Goal: Navigation & Orientation: Find specific page/section

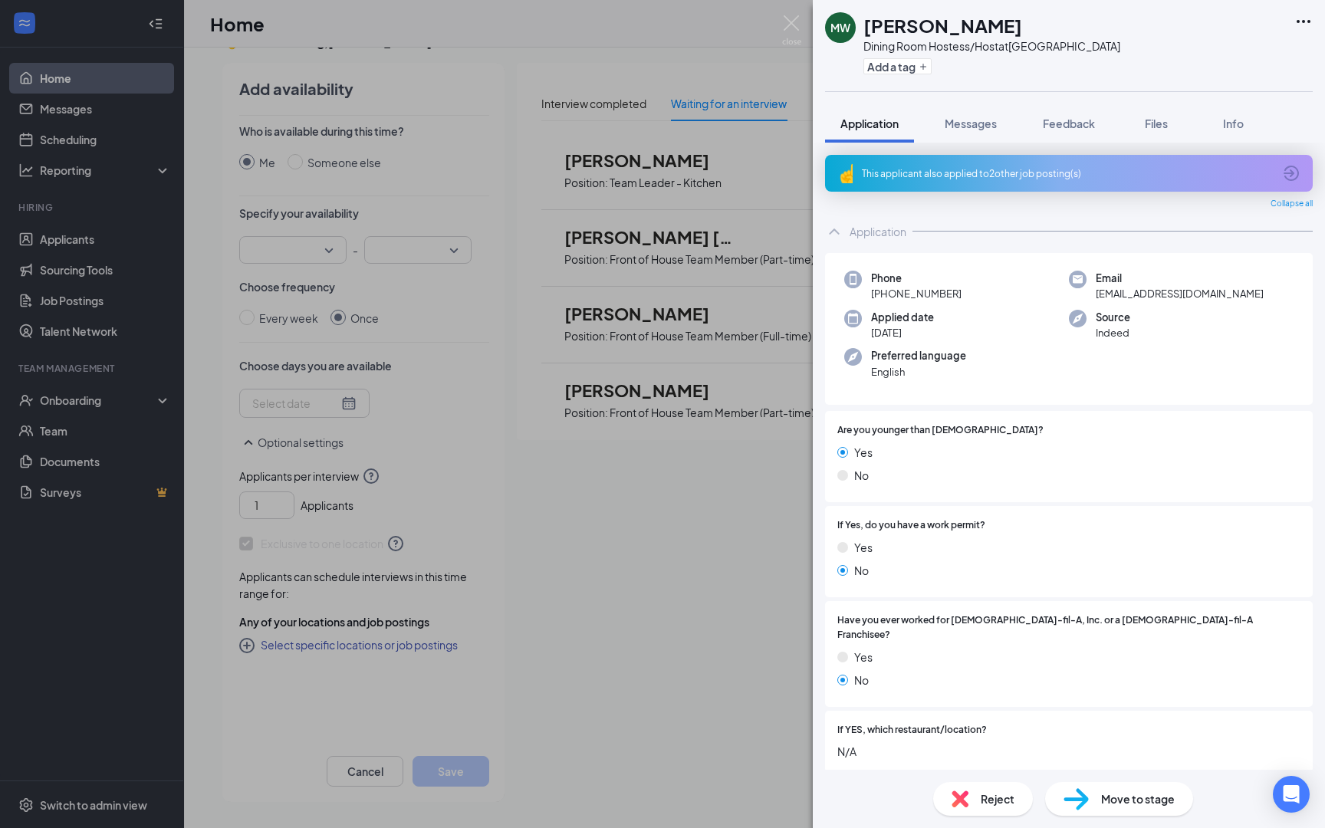
scroll to position [267, 0]
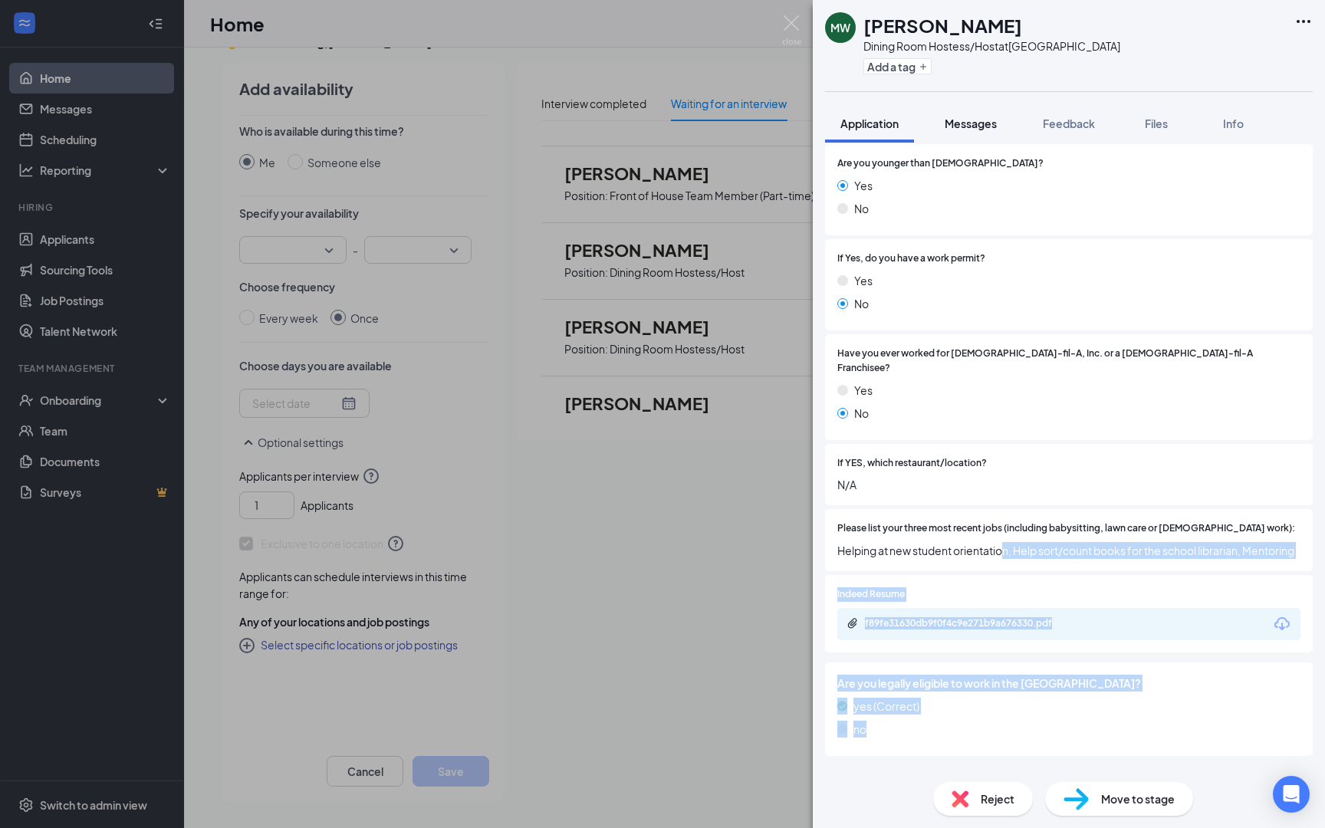
click at [964, 125] on span "Messages" at bounding box center [970, 124] width 52 height 14
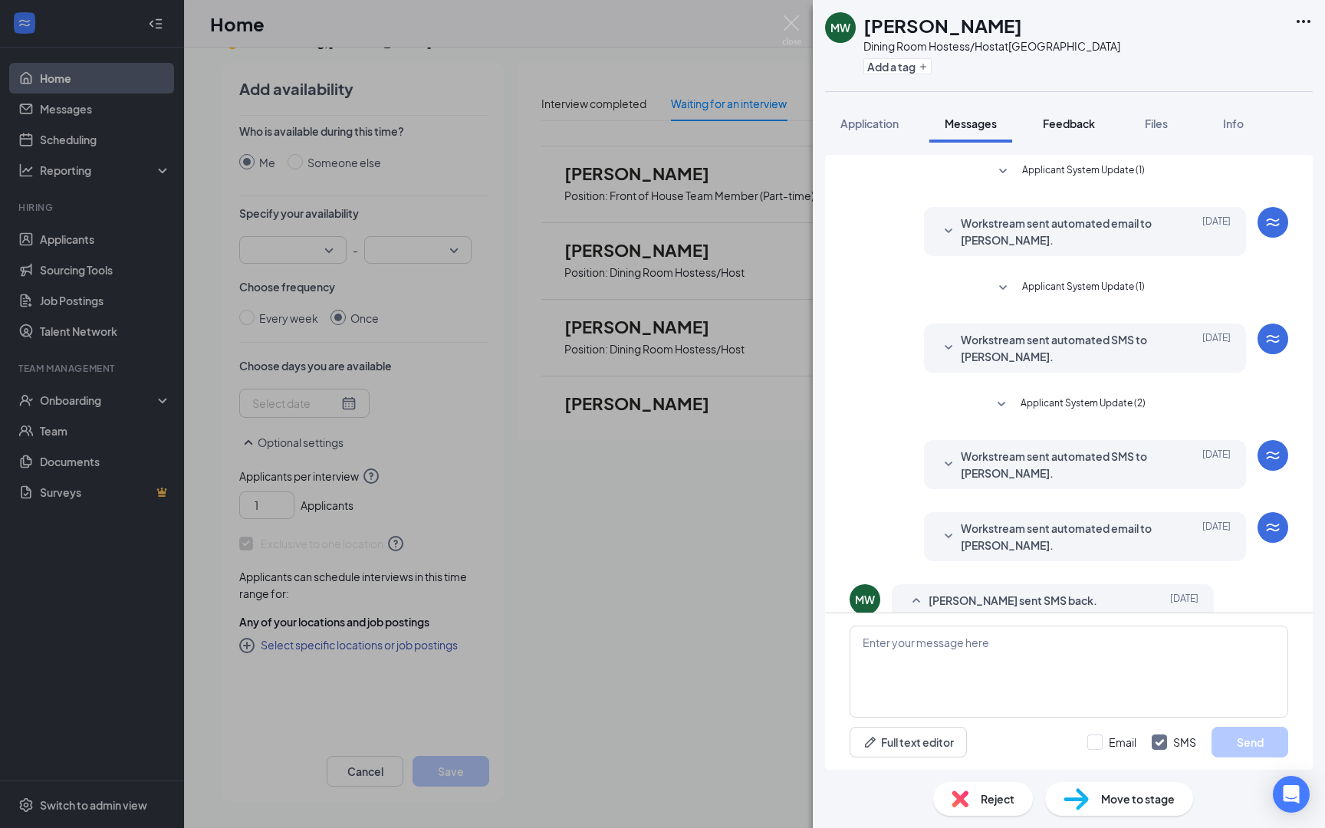
scroll to position [47, 0]
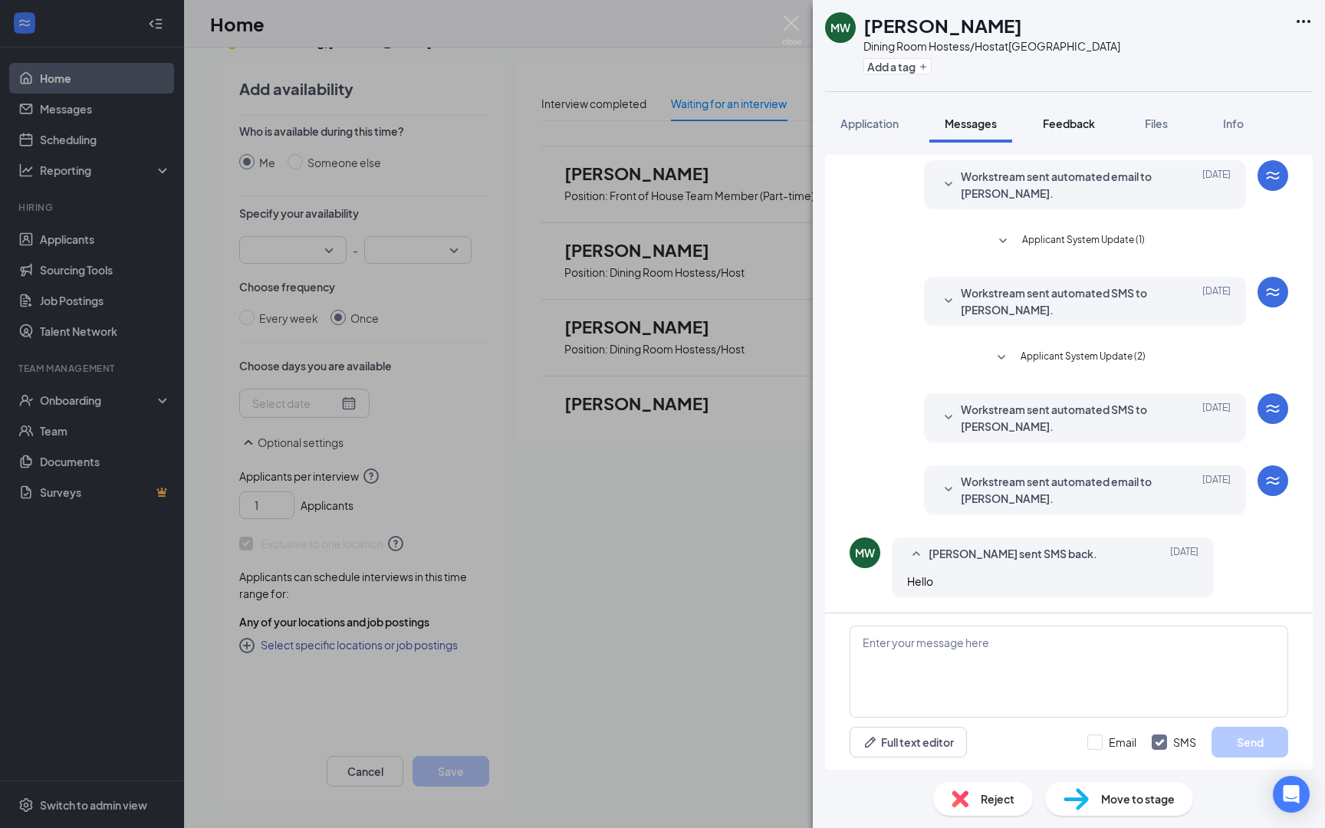
click at [1059, 136] on button "Feedback" at bounding box center [1068, 123] width 83 height 38
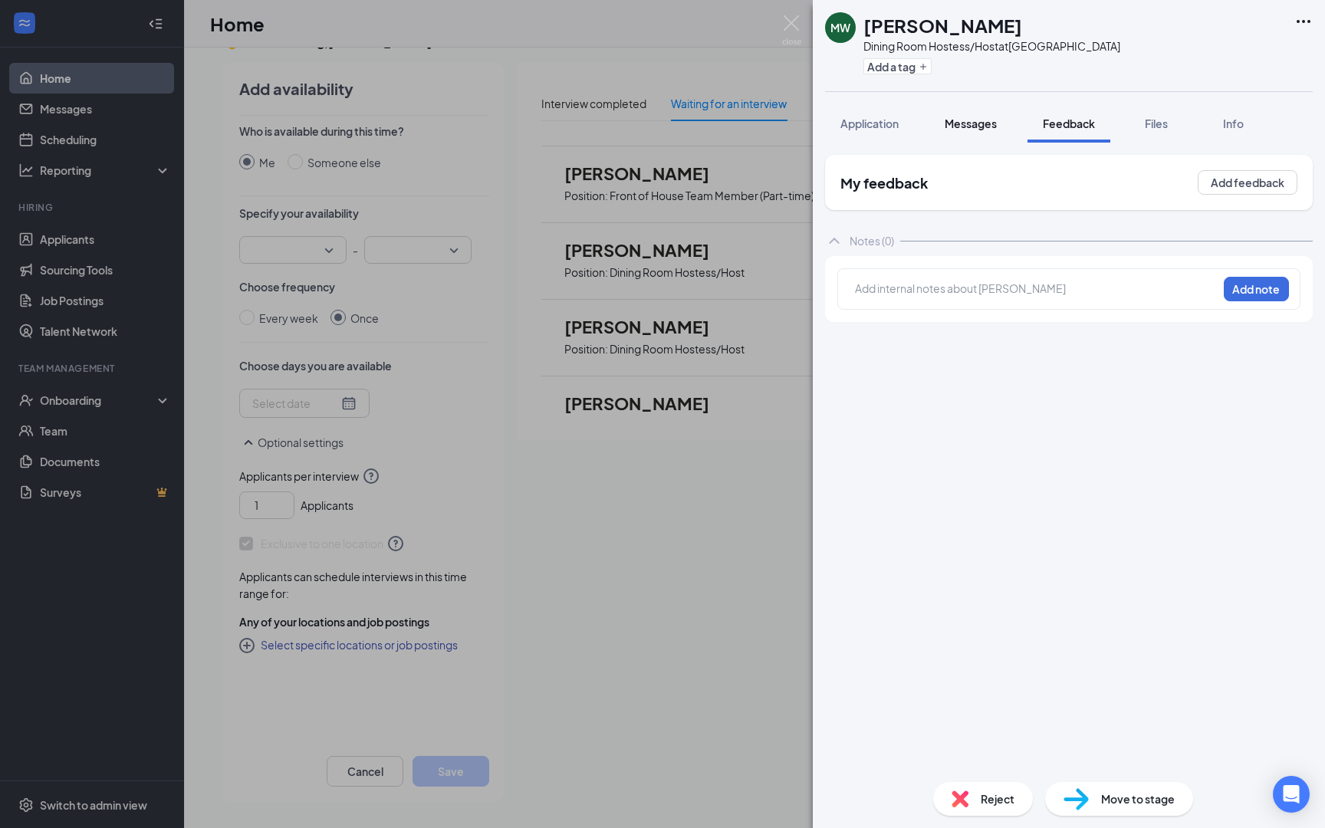
click at [995, 122] on span "Messages" at bounding box center [970, 124] width 52 height 14
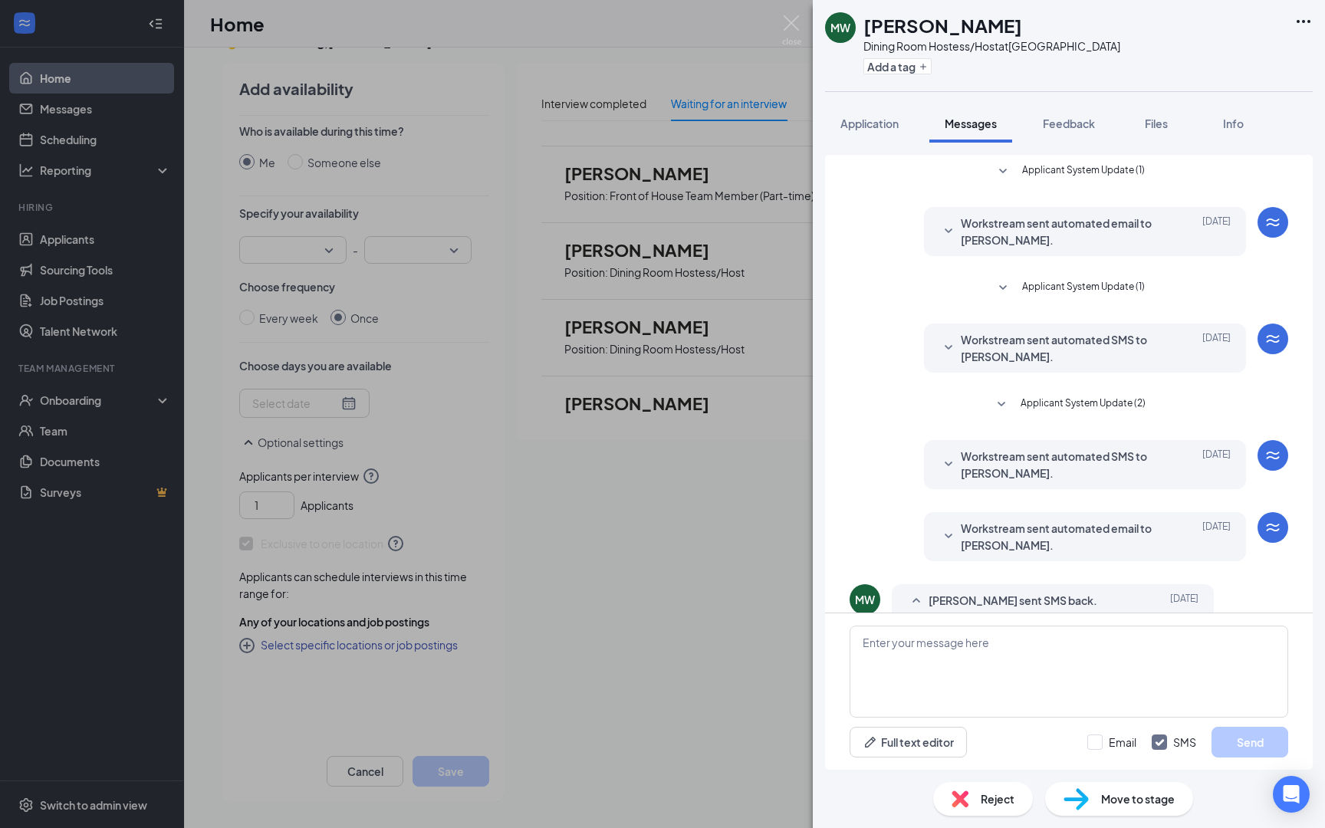
scroll to position [47, 0]
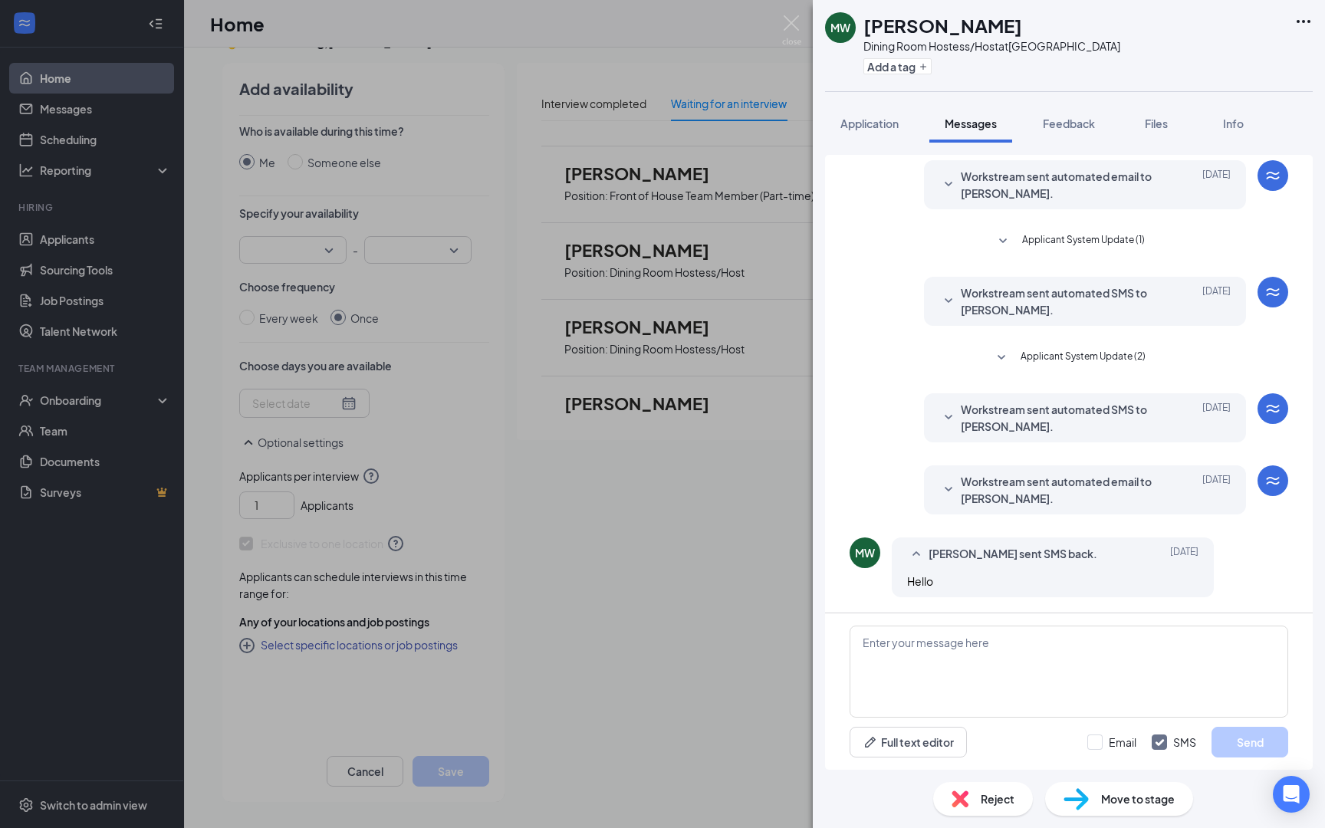
click at [907, 392] on div "Applicant System Update (1) Workstream sent automated email to [PERSON_NAME]. […" at bounding box center [1068, 360] width 438 height 504
click at [786, 25] on img at bounding box center [791, 30] width 19 height 30
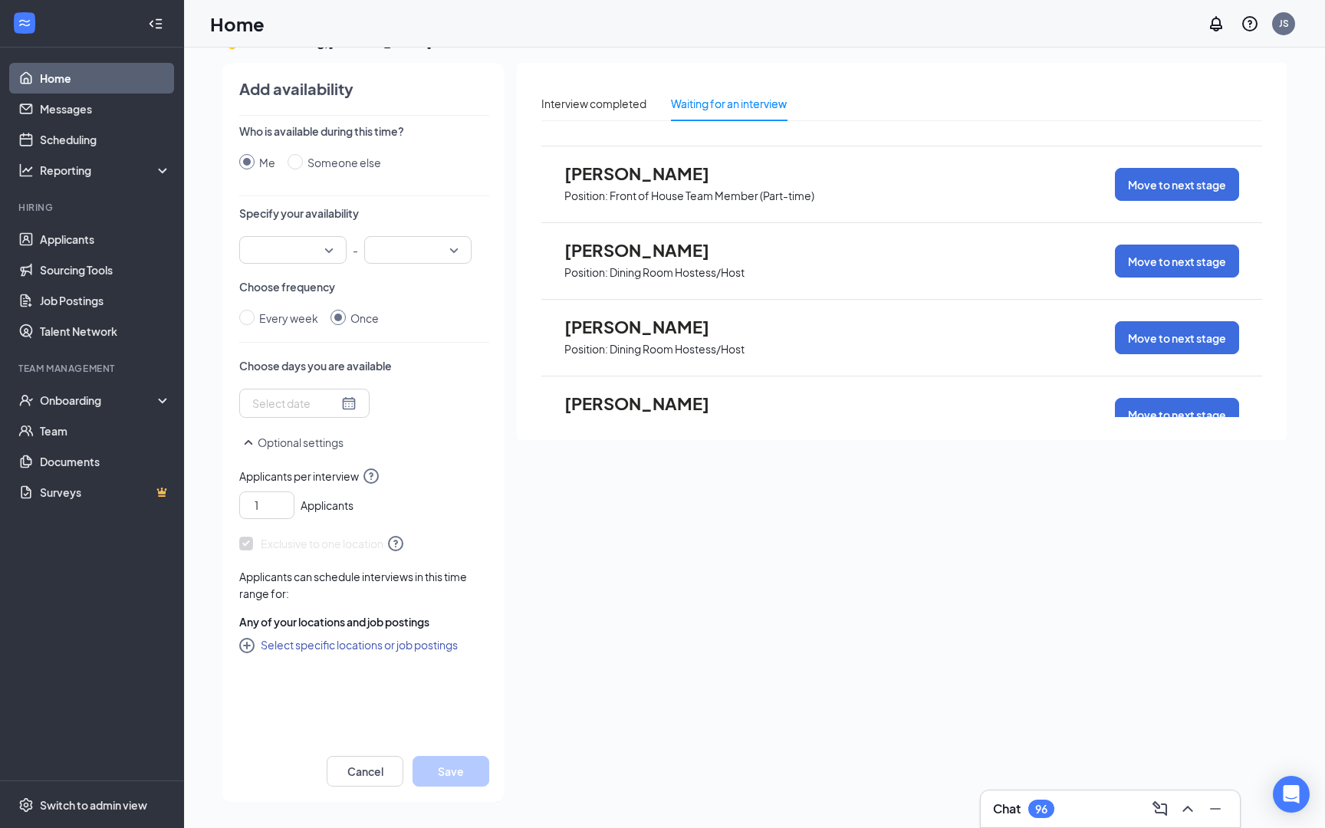
click at [50, 74] on link "Home" at bounding box center [105, 78] width 131 height 31
click at [58, 488] on link "Surveys" at bounding box center [105, 492] width 131 height 31
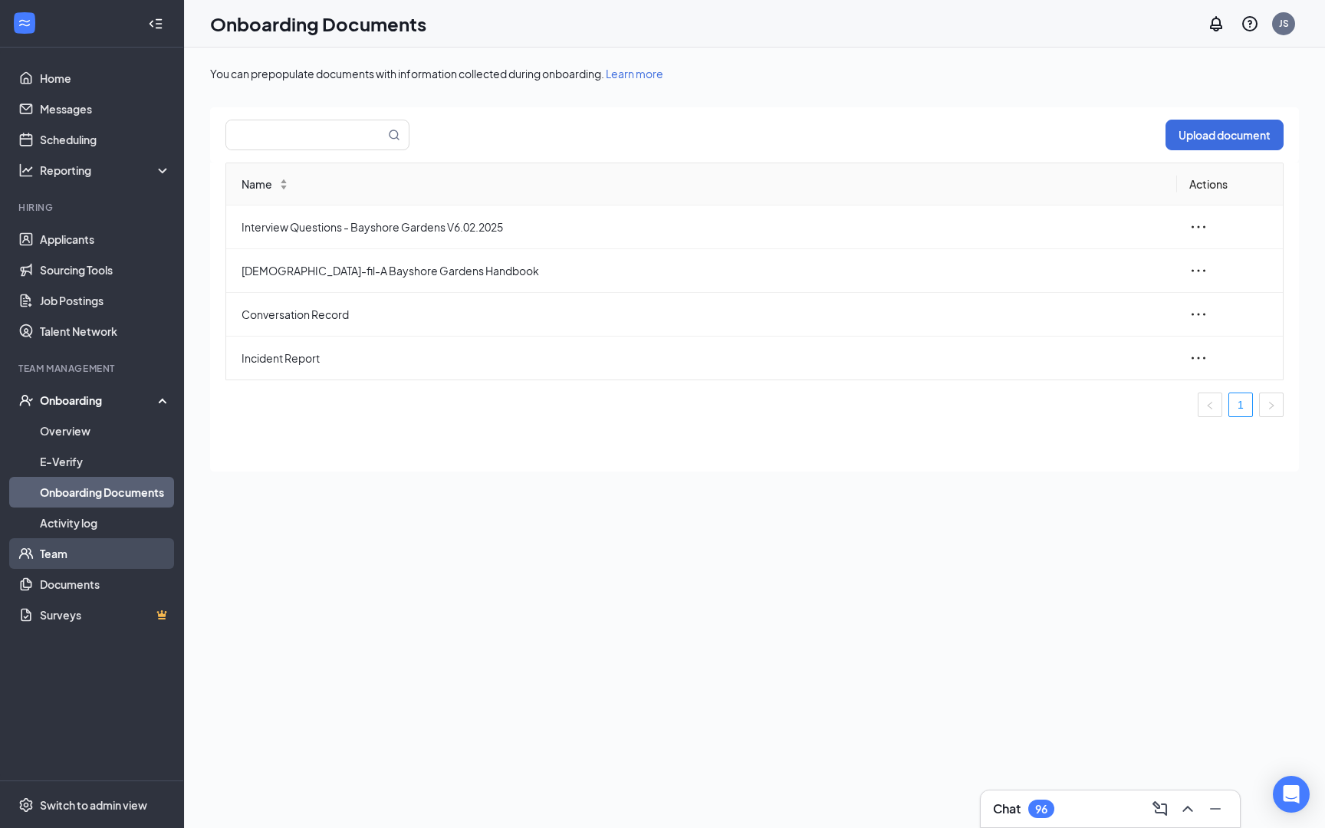
click at [84, 553] on link "Team" at bounding box center [105, 553] width 131 height 31
